Goal: Task Accomplishment & Management: Manage account settings

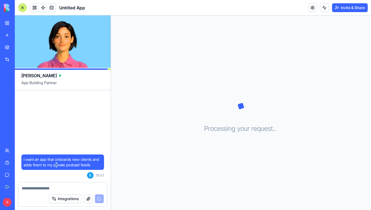
click at [66, 160] on span "I want an app that onboards new clients and adds them to my private podcast fee…" at bounding box center [63, 162] width 78 height 11
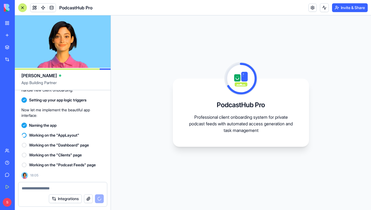
scroll to position [163, 0]
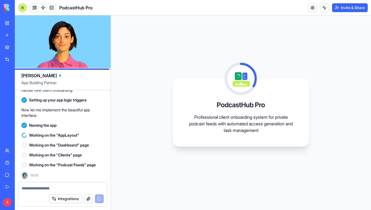
click at [26, 7] on div at bounding box center [22, 7] width 9 height 9
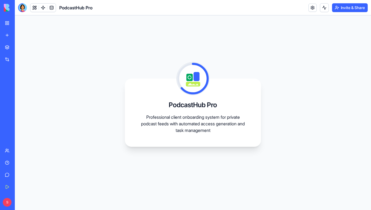
click at [25, 7] on div at bounding box center [22, 7] width 9 height 9
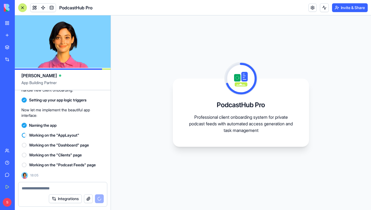
scroll to position [0, 0]
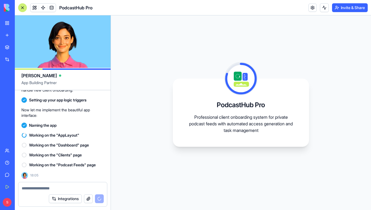
click at [41, 185] on textarea at bounding box center [63, 187] width 82 height 5
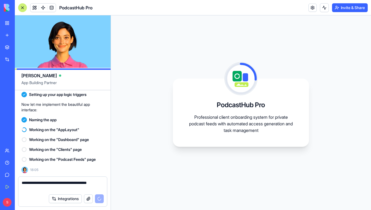
type textarea "**********"
click at [26, 185] on textarea "**********" at bounding box center [63, 185] width 82 height 11
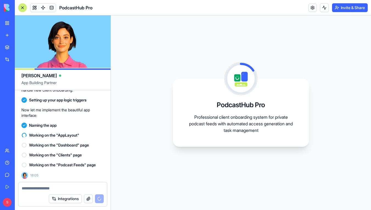
click at [85, 7] on span "PodcastHub Pro" at bounding box center [75, 7] width 33 height 7
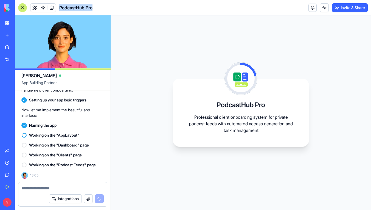
click at [85, 7] on span "PodcastHub Pro" at bounding box center [75, 7] width 33 height 7
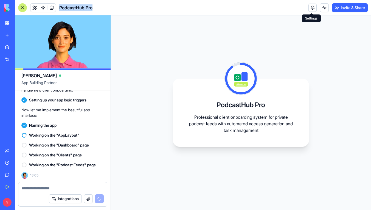
click at [311, 8] on link at bounding box center [313, 8] width 8 height 8
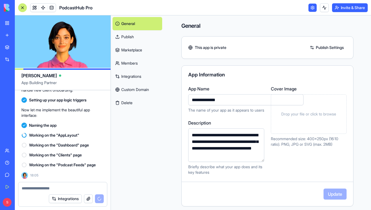
click at [236, 96] on input "**********" at bounding box center [245, 99] width 115 height 11
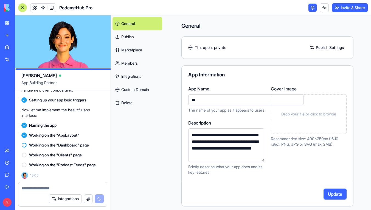
type input "*"
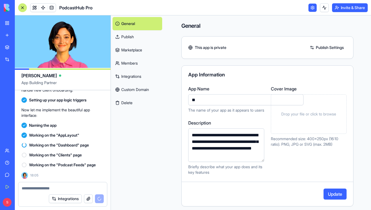
type input "*"
type input "**********"
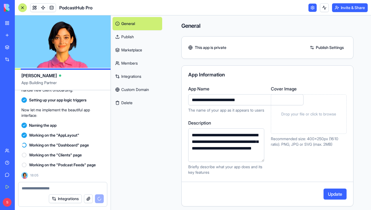
click at [333, 193] on button "Update" at bounding box center [335, 193] width 23 height 11
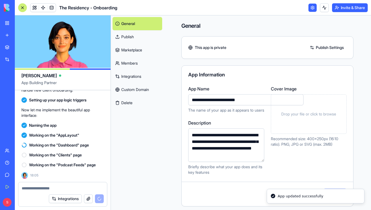
click at [141, 156] on div "General Publish Marketplace Members Integrations Custom Domain Delete" at bounding box center [137, 112] width 53 height 194
click at [146, 142] on div "General Publish Marketplace Members Integrations Custom Domain Delete" at bounding box center [137, 112] width 53 height 194
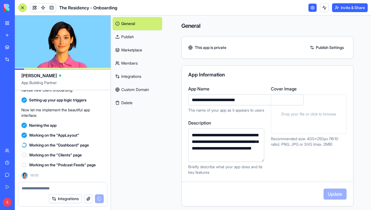
click at [53, 174] on div "Working on the "Podcast Feeds" page 18:05" at bounding box center [62, 169] width 83 height 19
click at [133, 76] on link "Integrations" at bounding box center [138, 76] width 50 height 13
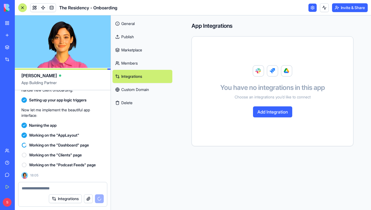
click at [278, 114] on button "Add Integration" at bounding box center [272, 111] width 39 height 11
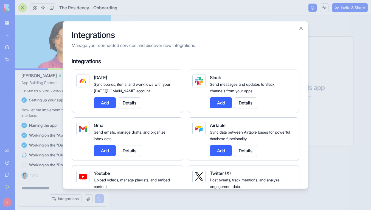
click at [301, 27] on button "Close" at bounding box center [301, 28] width 5 height 5
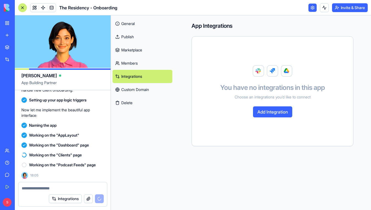
click at [230, 57] on div "You have no integrations in this app Choose an integrations you’d like to conne…" at bounding box center [273, 91] width 148 height 96
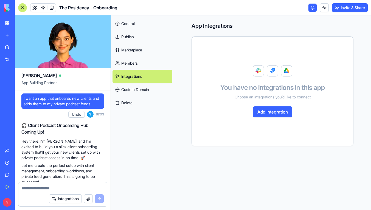
click at [128, 22] on link "General" at bounding box center [143, 23] width 60 height 13
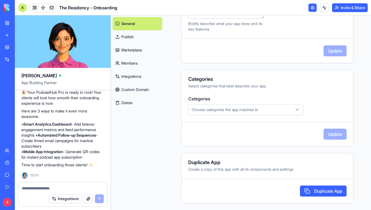
scroll to position [255, 0]
click at [18, 23] on div "My Workspace" at bounding box center [16, 22] width 7 height 5
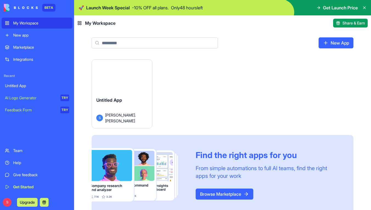
click at [127, 80] on button "Launch" at bounding box center [121, 78] width 41 height 11
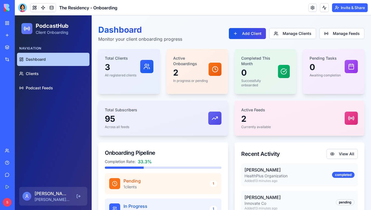
scroll to position [4, 0]
